Goal: Navigation & Orientation: Find specific page/section

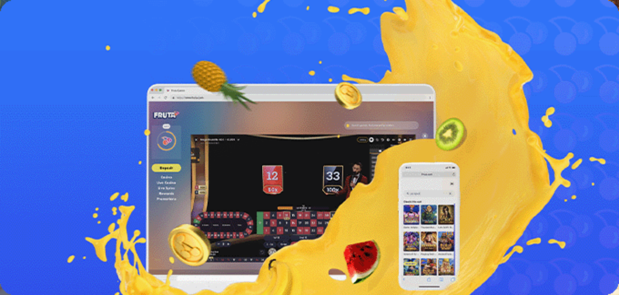
click at [48, 27] on button "Kirjaudu" at bounding box center [44, 23] width 21 height 7
click at [340, 94] on div at bounding box center [311, 94] width 616 height 0
click at [332, 208] on div "Kasinon Tervetulotarjous Lisää makua Fruta-matkaasi 200 ilmaispyöräytyksellä mi…" at bounding box center [310, 238] width 614 height 174
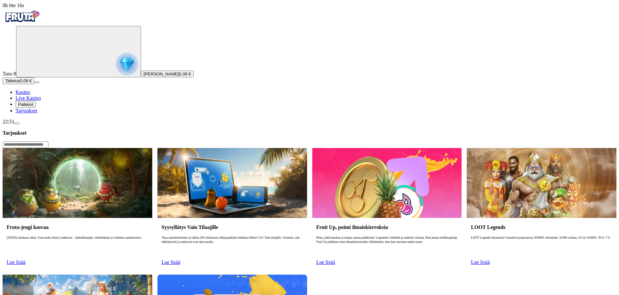
click at [17, 123] on span "menu icon" at bounding box center [17, 123] width 0 height 0
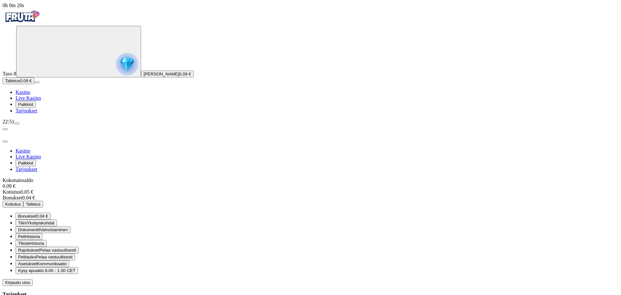
click at [17, 123] on span "menu icon" at bounding box center [17, 123] width 0 height 0
click at [308, 286] on div at bounding box center [311, 286] width 616 height 0
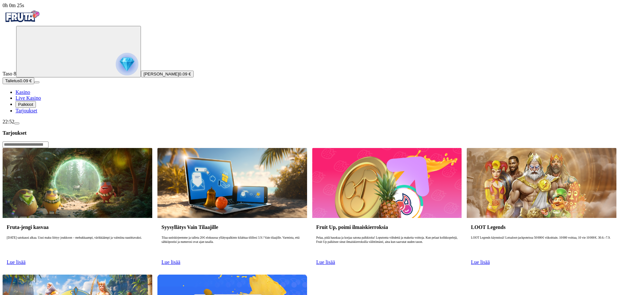
click at [49, 141] on input "Search" at bounding box center [26, 144] width 46 height 6
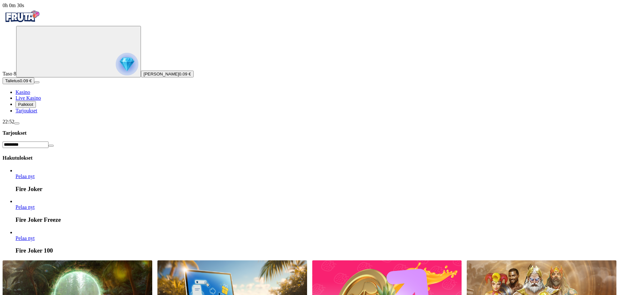
type input "*********"
click at [16, 241] on link "Fire Joker 100" at bounding box center [16, 241] width 0 height 0
